Goal: Navigation & Orientation: Find specific page/section

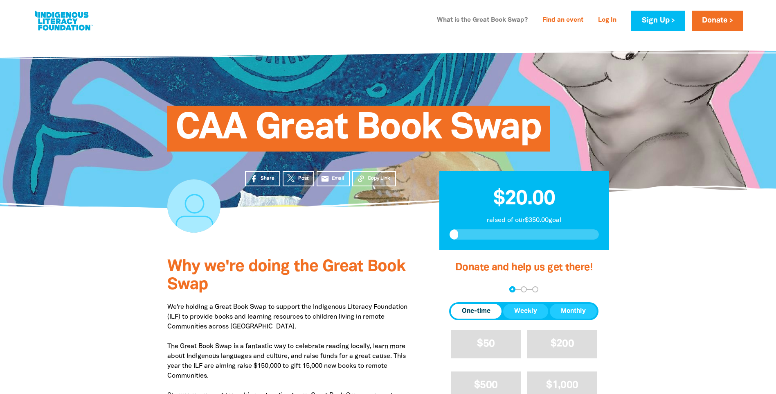
click at [501, 19] on link "What is the Great Book Swap?" at bounding box center [482, 20] width 101 height 13
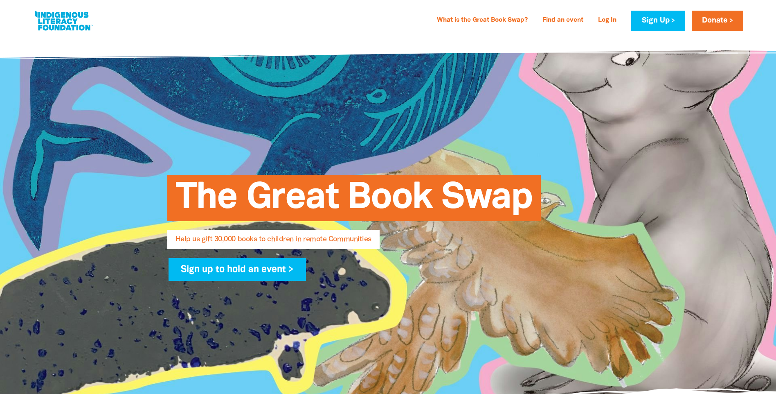
select select "AU"
click at [483, 21] on link "What is the Great Book Swap?" at bounding box center [482, 20] width 101 height 13
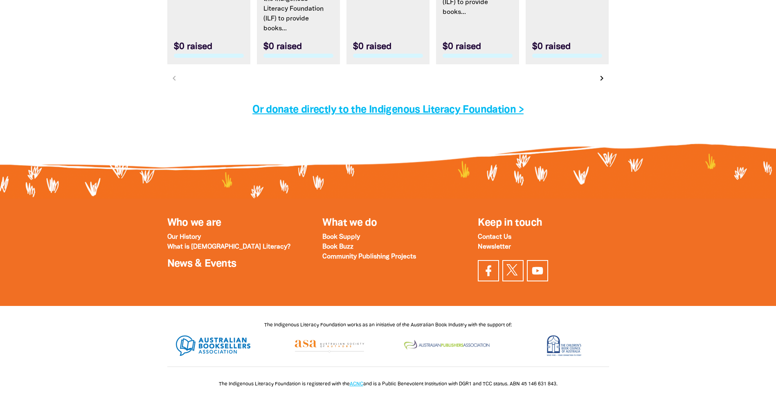
scroll to position [2686, 0]
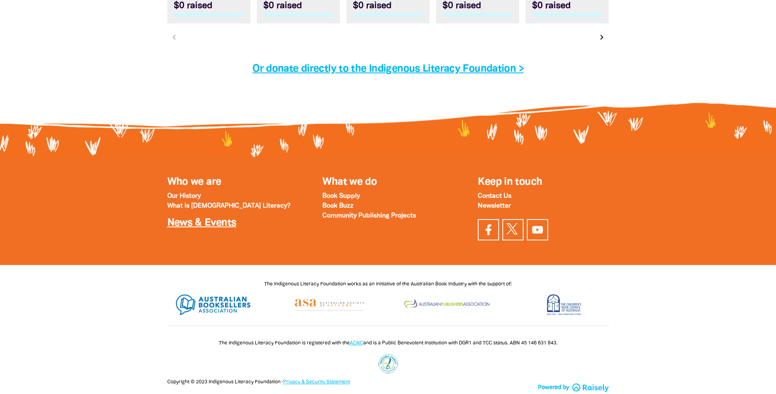
click at [201, 224] on link "News & Events" at bounding box center [201, 222] width 69 height 9
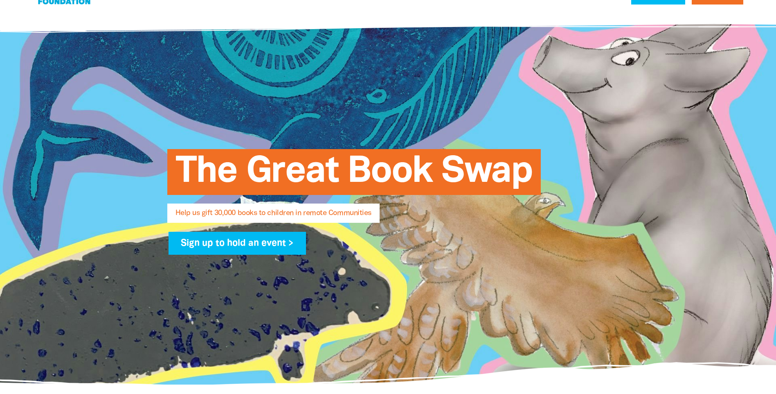
scroll to position [0, 0]
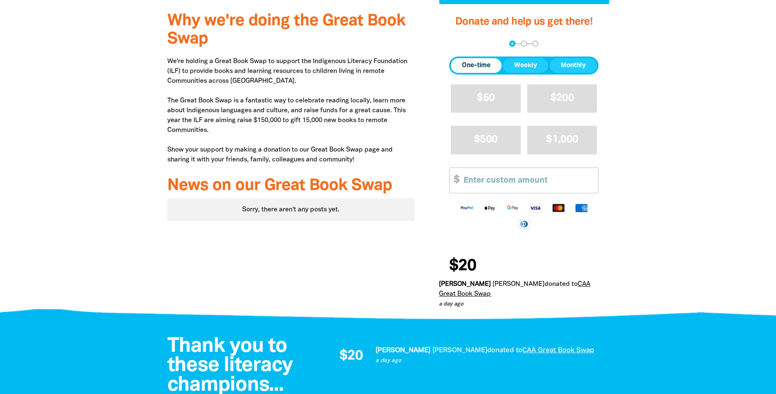
scroll to position [491, 0]
